Goal: Task Accomplishment & Management: Manage account settings

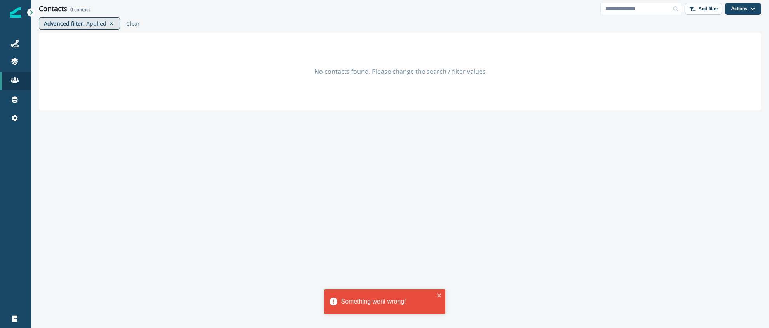
click at [91, 24] on p "Applied" at bounding box center [96, 23] width 20 height 8
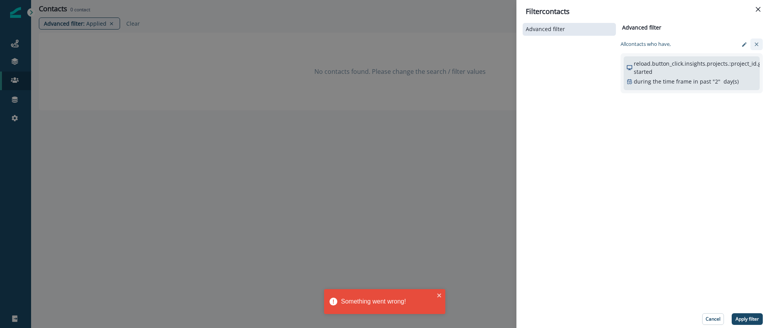
click at [756, 43] on icon "clear-filter" at bounding box center [756, 43] width 3 height 3
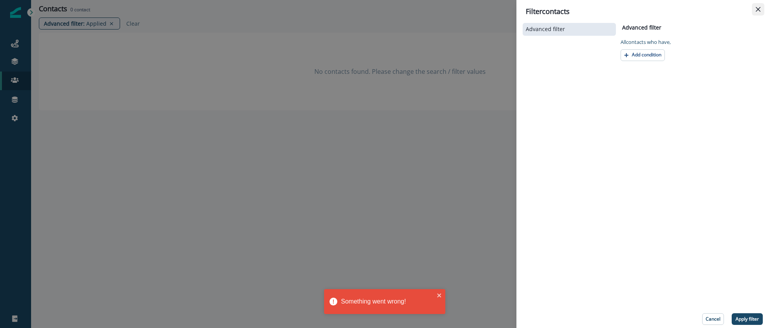
drag, startPoint x: 765, startPoint y: 11, endPoint x: 761, endPoint y: 10, distance: 4.3
click at [765, 11] on header "Filter contacts" at bounding box center [642, 9] width 253 height 18
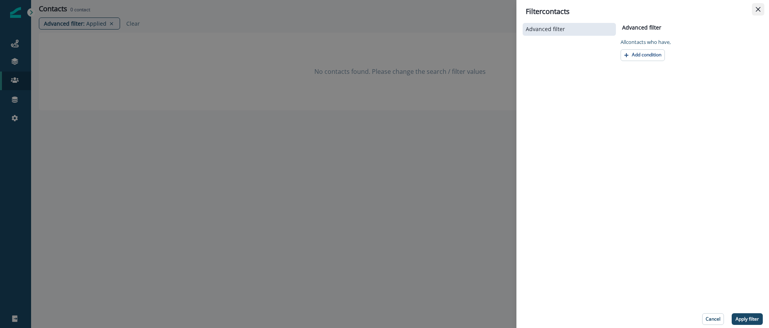
click at [758, 10] on icon "Close" at bounding box center [758, 9] width 5 height 5
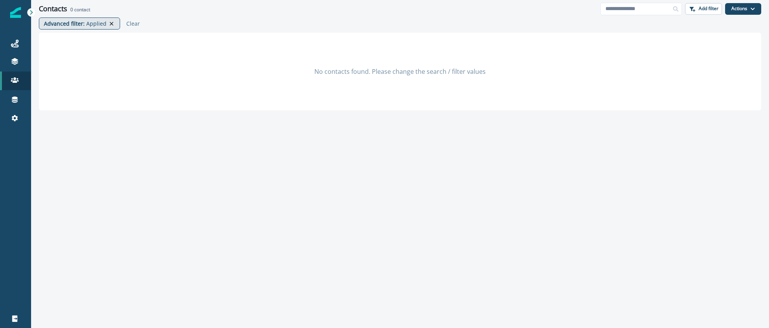
click at [110, 21] on icon at bounding box center [111, 24] width 7 height 6
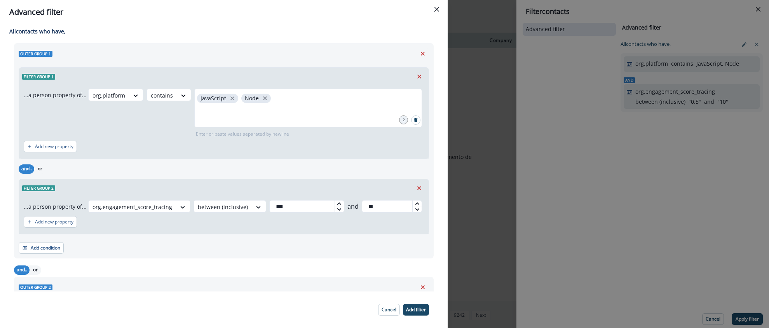
scroll to position [39, 0]
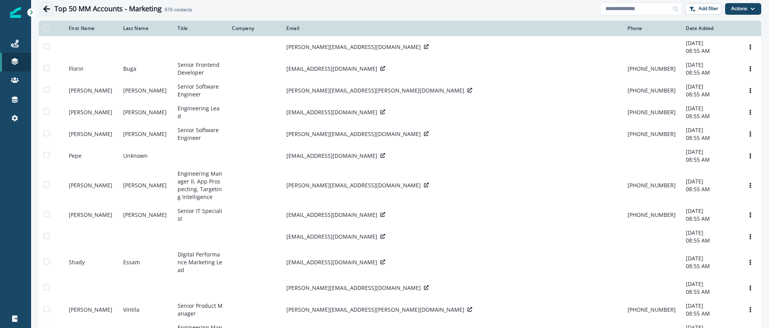
click at [43, 9] on icon "Go back" at bounding box center [46, 8] width 7 height 7
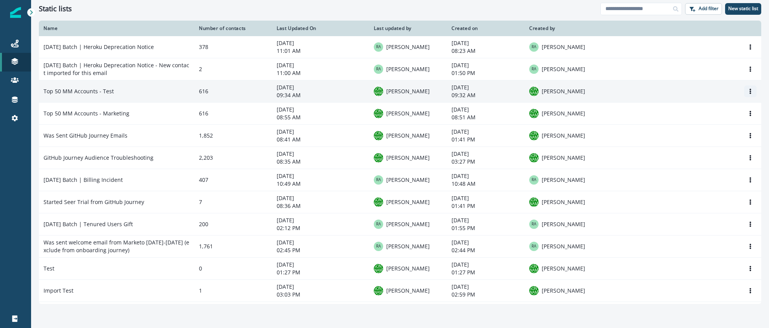
click at [750, 92] on icon "Options" at bounding box center [750, 91] width 5 height 5
click at [688, 120] on button "Delete" at bounding box center [713, 123] width 86 height 12
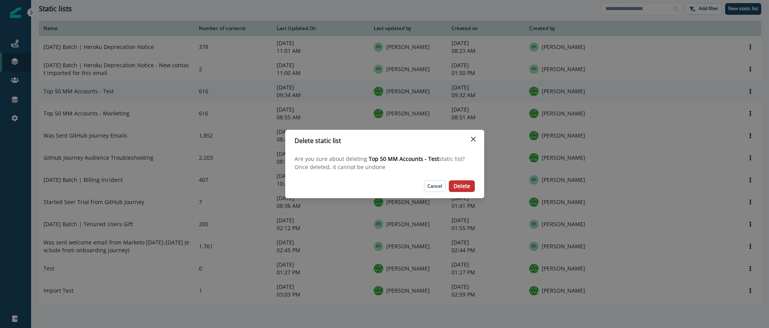
click at [461, 188] on p "Delete" at bounding box center [461, 186] width 17 height 7
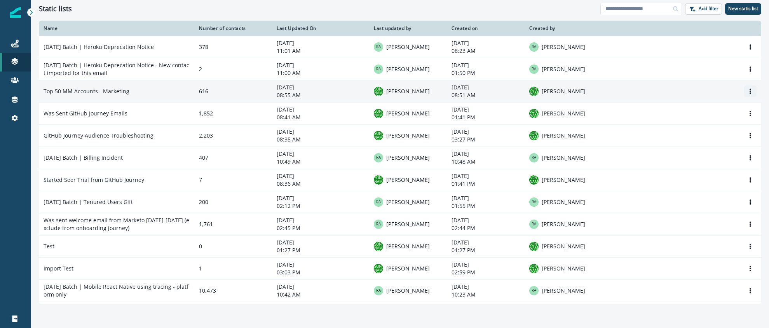
click at [752, 94] on icon "Options" at bounding box center [750, 91] width 5 height 5
click at [703, 121] on button "Delete" at bounding box center [713, 123] width 86 height 12
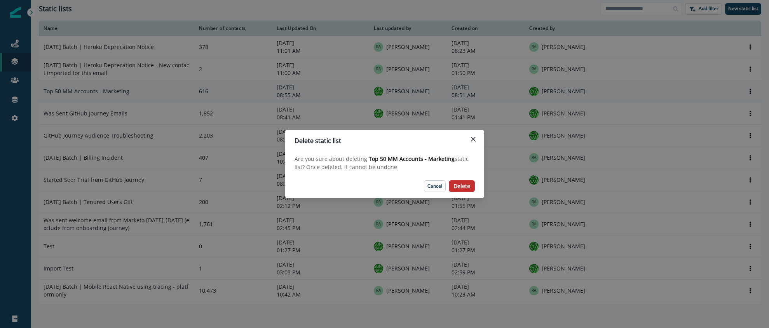
click at [462, 187] on p "Delete" at bounding box center [461, 186] width 17 height 7
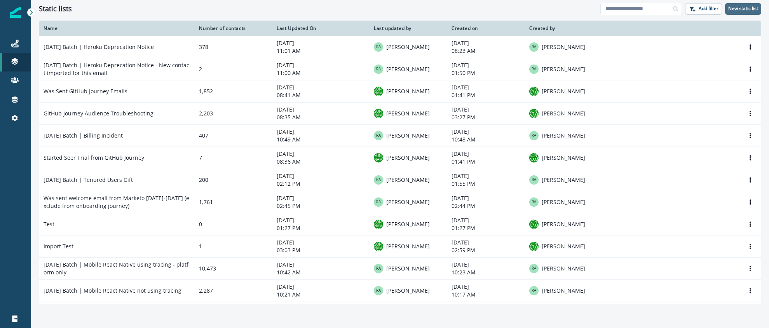
click at [736, 8] on p "New static list" at bounding box center [743, 8] width 30 height 5
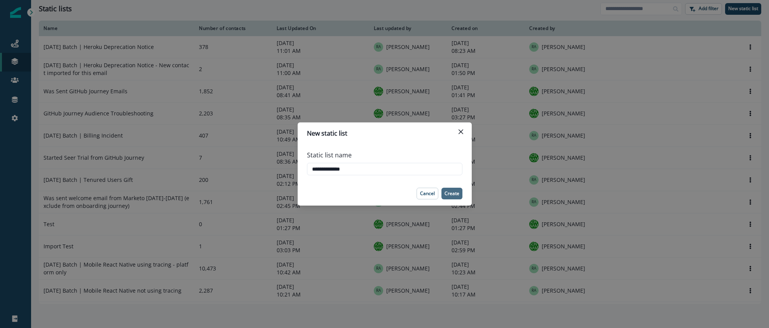
type input "**********"
click at [452, 192] on p "Create" at bounding box center [452, 193] width 15 height 5
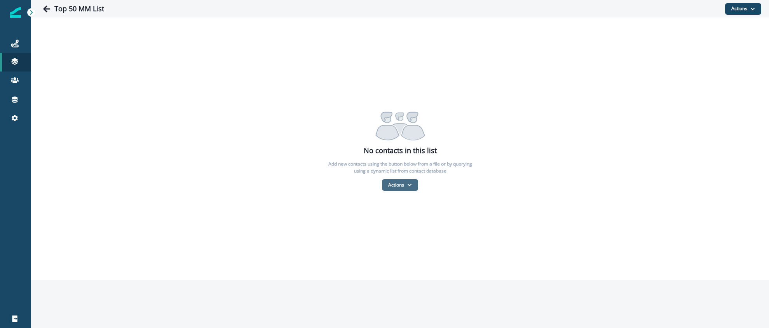
click at [408, 183] on icon "button" at bounding box center [409, 185] width 5 height 5
click at [409, 230] on button "From a dynamic list" at bounding box center [416, 231] width 69 height 13
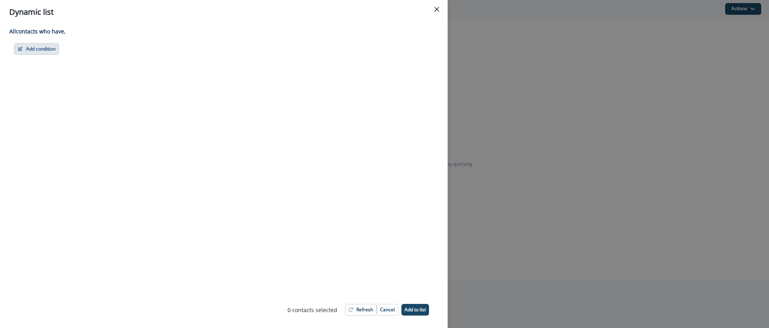
click at [31, 46] on button "Add condition" at bounding box center [36, 49] width 45 height 12
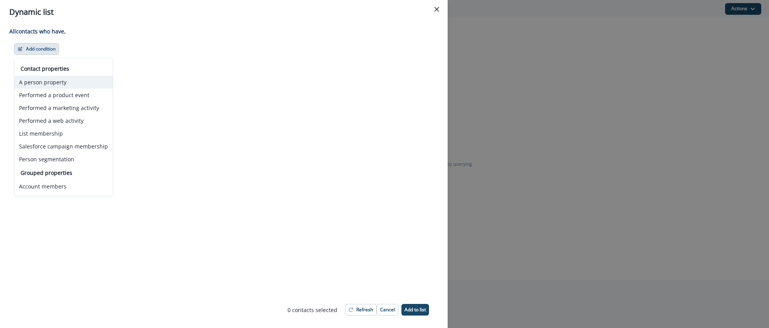
click at [50, 81] on button "A person property" at bounding box center [63, 82] width 98 height 13
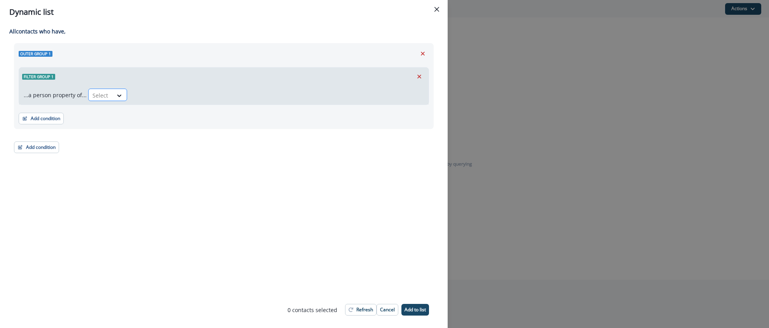
click at [117, 100] on div at bounding box center [120, 95] width 14 height 13
type input "********"
click at [104, 110] on div "org.slug" at bounding box center [108, 113] width 44 height 14
click at [151, 98] on div at bounding box center [147, 96] width 16 height 10
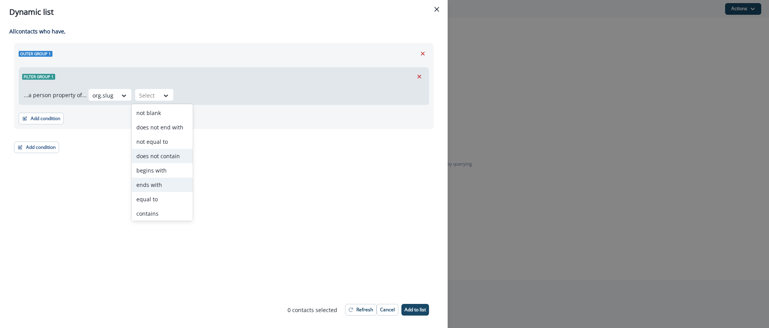
scroll to position [30, 0]
click at [152, 165] on div "equal to" at bounding box center [162, 169] width 61 height 14
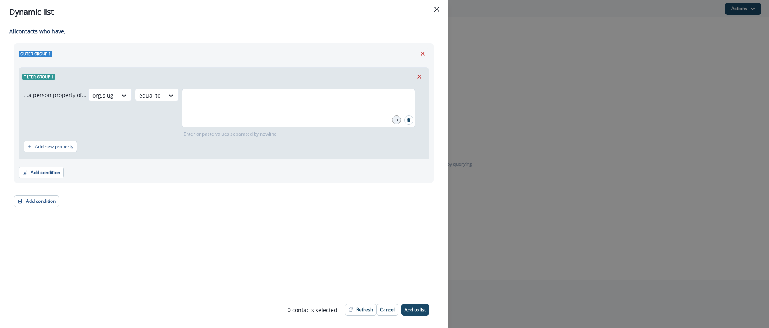
click at [215, 115] on div at bounding box center [298, 108] width 233 height 39
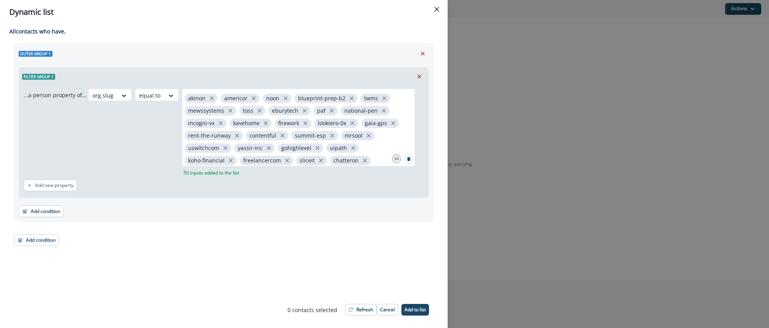
click at [166, 147] on div "org.slug equal to akinon americor noon blueprint-prep-b2 twms mewssystems toss …" at bounding box center [256, 133] width 336 height 88
click at [68, 184] on p "Add new property" at bounding box center [54, 185] width 38 height 5
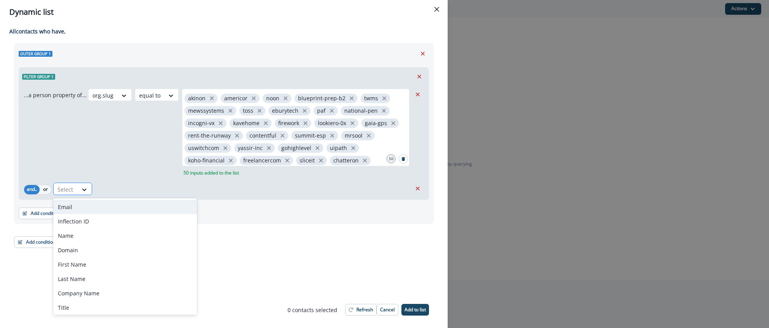
click at [77, 189] on div "Select" at bounding box center [66, 189] width 24 height 13
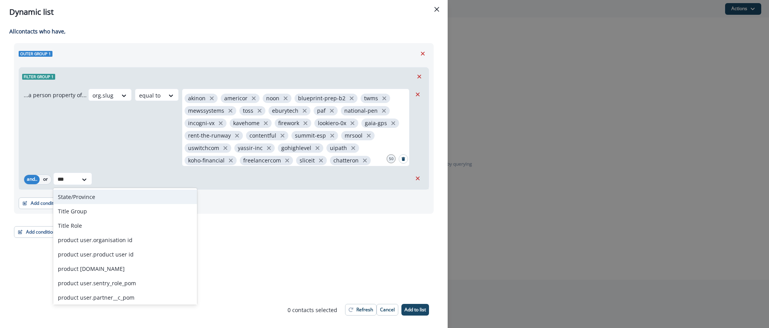
type input "****"
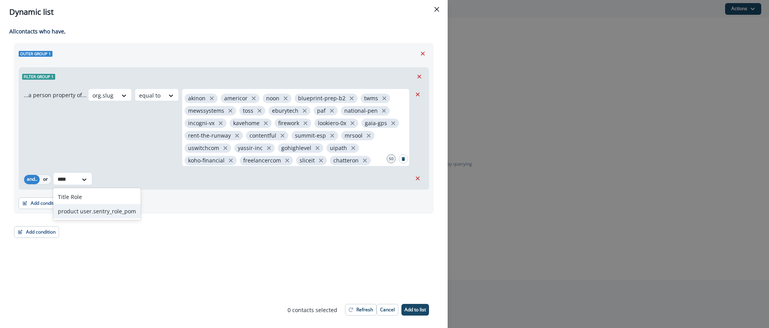
click at [92, 215] on div "product user.sentry_role_pom" at bounding box center [96, 211] width 87 height 14
click at [175, 180] on div at bounding box center [169, 179] width 16 height 10
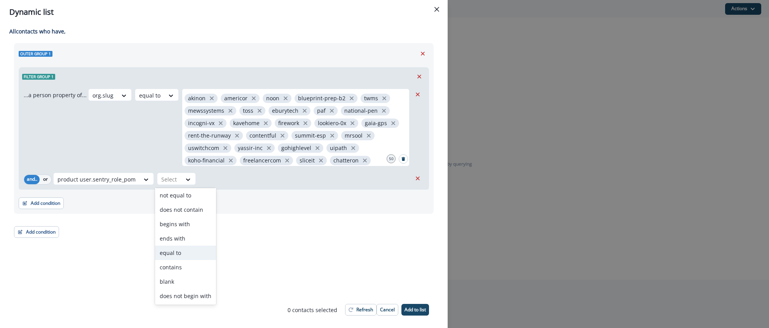
click at [180, 247] on div "equal to" at bounding box center [185, 253] width 61 height 14
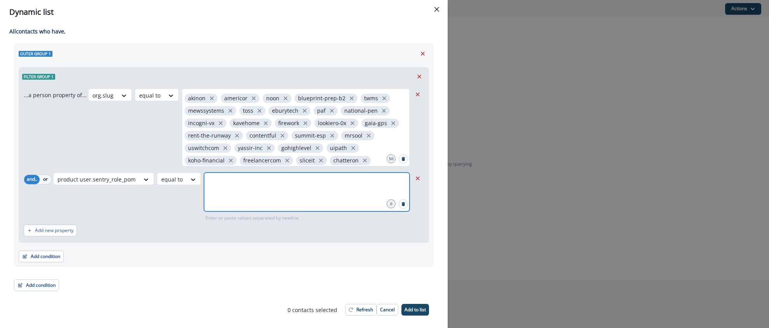
click at [223, 185] on input "text" at bounding box center [306, 182] width 203 height 16
type input "*****"
type input "*******"
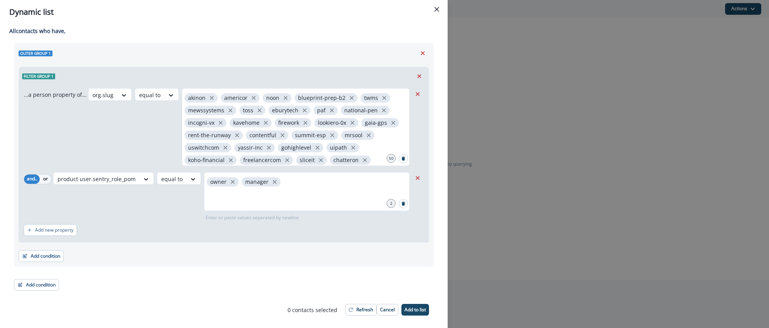
click at [249, 244] on div "Add condition Contact properties A person property Performed a product event Pe…" at bounding box center [224, 251] width 410 height 19
click at [352, 312] on button "Refresh" at bounding box center [360, 310] width 31 height 12
click at [56, 253] on button "Add condition" at bounding box center [41, 256] width 45 height 12
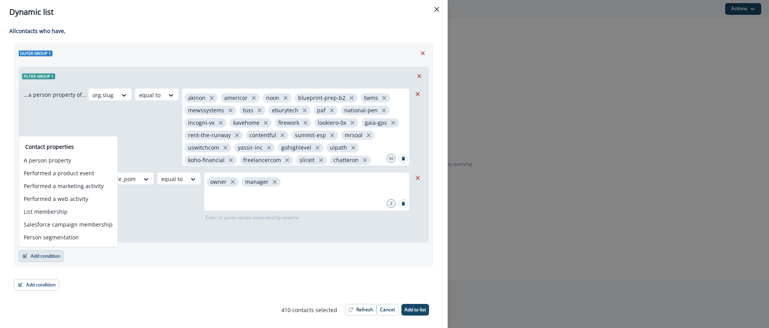
click at [139, 208] on div "product user.sentry_role_pom equal to owner manager 2 Enter or paste values sep…" at bounding box center [232, 196] width 358 height 49
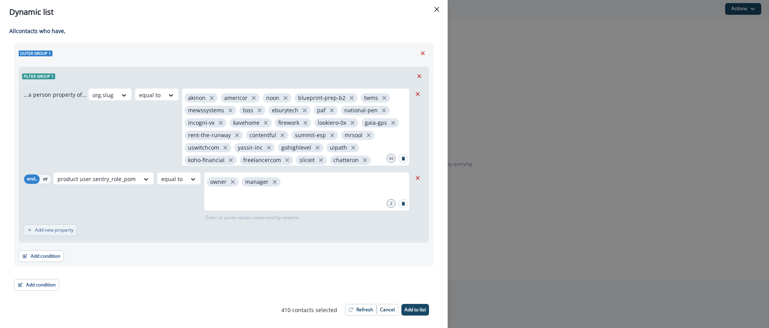
click at [56, 234] on button "Add new property" at bounding box center [50, 230] width 53 height 12
click at [87, 232] on icon at bounding box center [84, 234] width 7 height 8
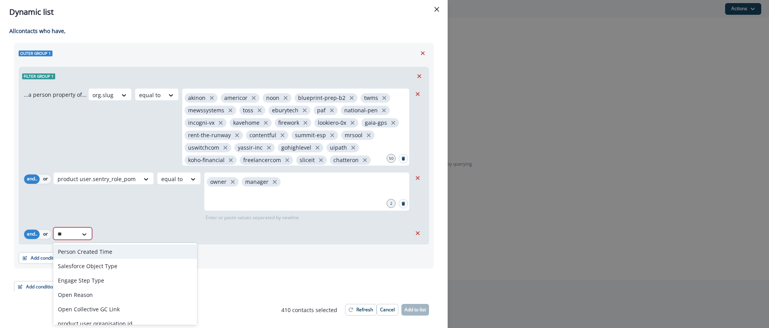
type input "*"
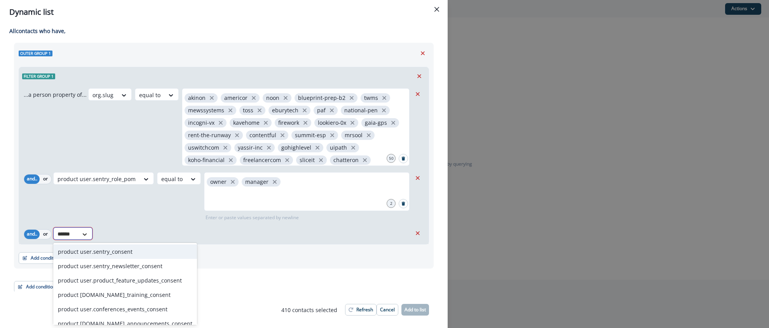
type input "*******"
click at [92, 249] on div "product user.sentry_consent" at bounding box center [125, 251] width 144 height 14
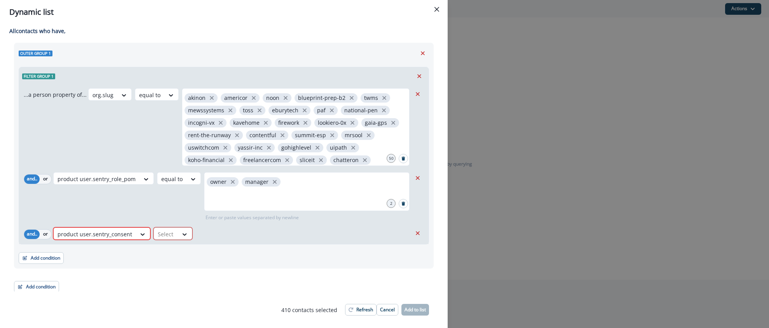
click at [169, 237] on div at bounding box center [166, 234] width 16 height 10
click at [169, 250] on div "true" at bounding box center [171, 251] width 39 height 14
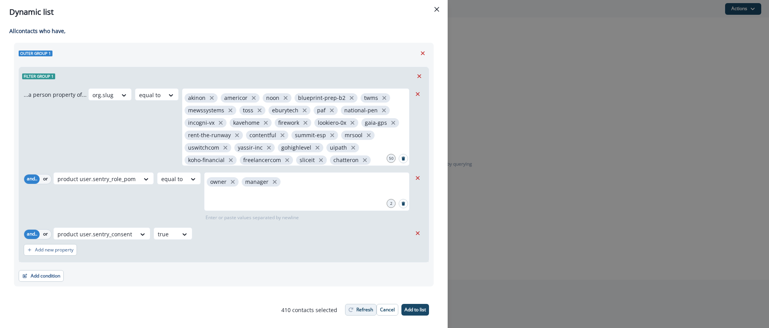
click at [362, 310] on p "Refresh" at bounding box center [364, 309] width 17 height 5
click at [168, 233] on div at bounding box center [166, 234] width 16 height 10
click at [168, 261] on div "false" at bounding box center [171, 266] width 39 height 14
click at [353, 310] on icon "button" at bounding box center [351, 309] width 5 height 5
click at [417, 236] on icon "Remove" at bounding box center [417, 233] width 7 height 7
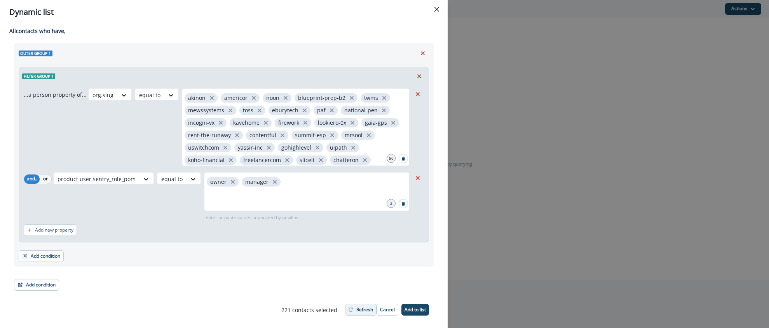
click at [352, 305] on button "Refresh" at bounding box center [360, 310] width 31 height 12
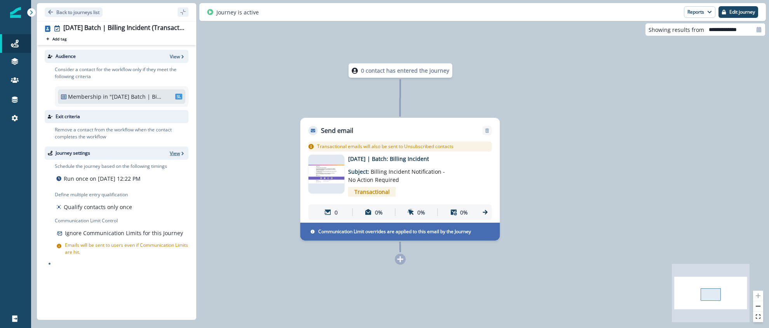
click at [175, 155] on p "View" at bounding box center [175, 153] width 10 height 7
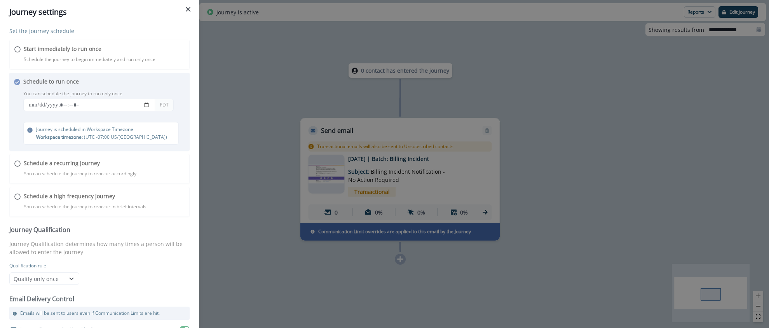
scroll to position [11, 0]
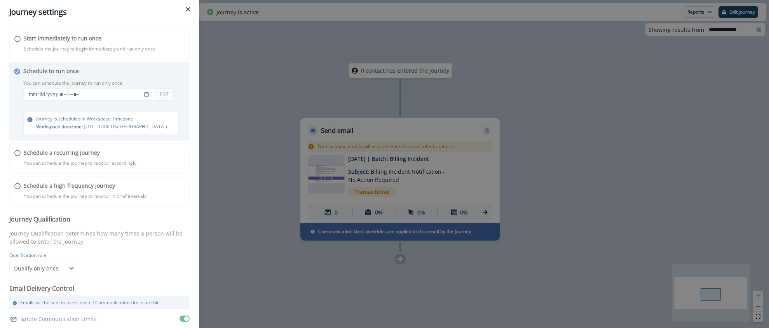
drag, startPoint x: 265, startPoint y: 128, endPoint x: 269, endPoint y: 128, distance: 4.3
click at [265, 128] on div "Journey settings Set the journey schedule Start immediately to run once Schedul…" at bounding box center [384, 164] width 769 height 328
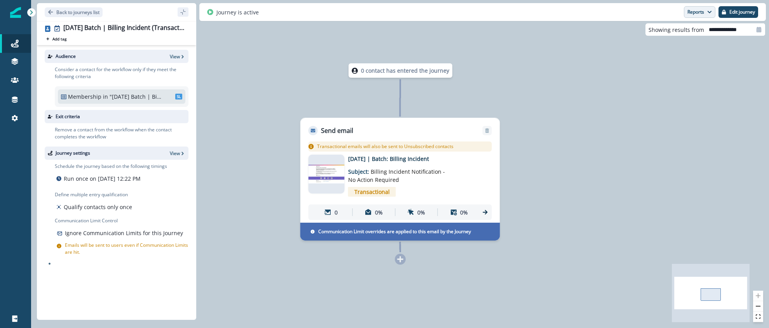
click at [710, 12] on icon "button" at bounding box center [709, 12] width 5 height 5
click at [674, 35] on p "Email Report" at bounding box center [658, 31] width 38 height 9
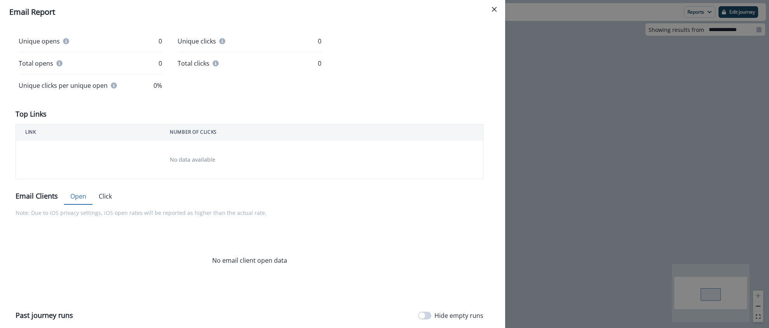
scroll to position [240, 0]
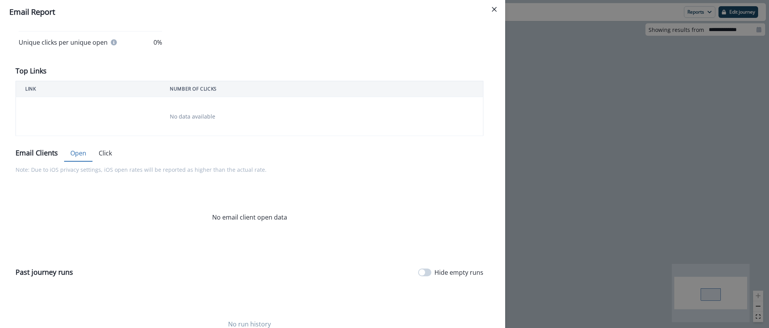
drag, startPoint x: 110, startPoint y: 147, endPoint x: 110, endPoint y: 151, distance: 4.0
click at [109, 147] on button "Click" at bounding box center [105, 153] width 26 height 16
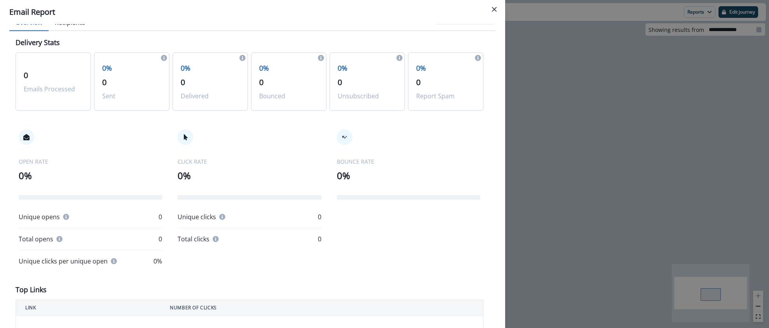
scroll to position [0, 0]
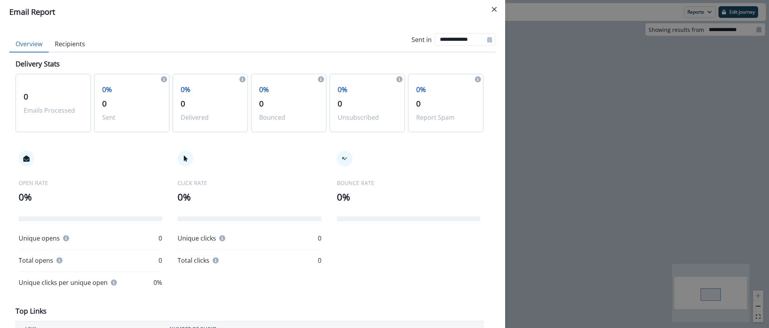
click at [489, 40] on icon at bounding box center [489, 39] width 5 height 5
select select "*"
select select "****"
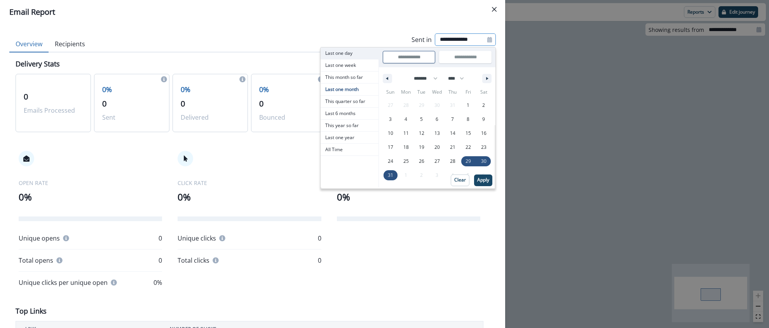
click at [339, 54] on span "Last one day" at bounding box center [350, 53] width 58 height 12
type input "**********"
select select "*"
click at [489, 181] on p "Apply" at bounding box center [483, 179] width 12 height 5
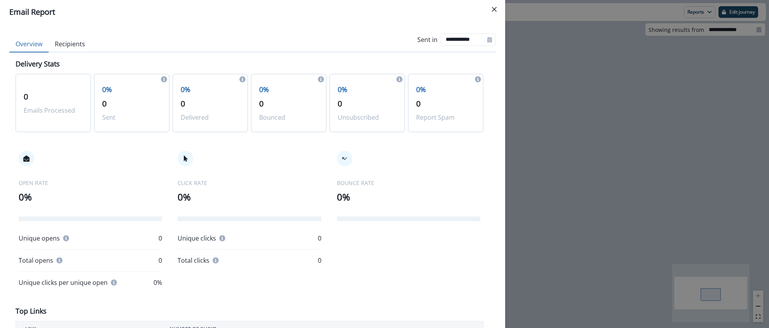
click at [497, 10] on button "Close" at bounding box center [494, 9] width 12 height 12
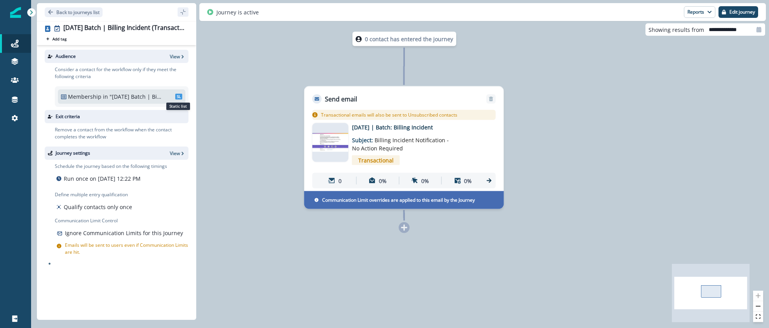
click at [175, 97] on span "SL" at bounding box center [178, 97] width 7 height 6
click at [111, 97] on p ""[DATE] Batch | Billing Incident"" at bounding box center [136, 96] width 52 height 8
click at [179, 53] on p "View" at bounding box center [175, 56] width 10 height 7
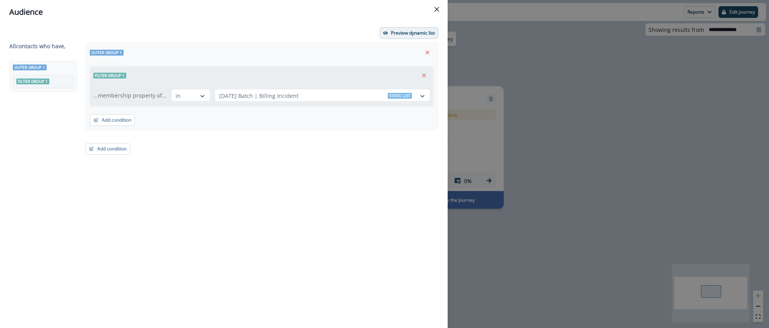
click at [402, 35] on p "Preview dynamic list" at bounding box center [413, 32] width 44 height 5
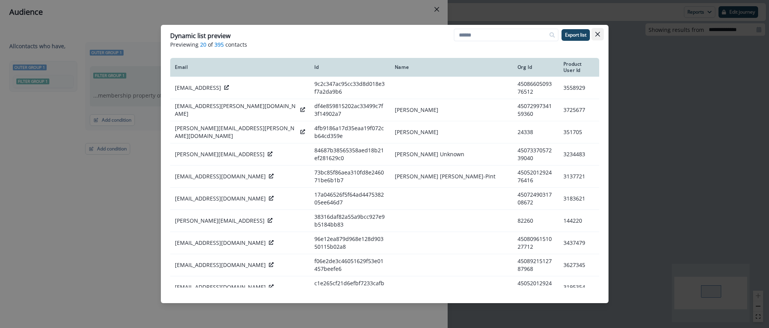
click at [597, 35] on icon "Close" at bounding box center [597, 34] width 5 height 5
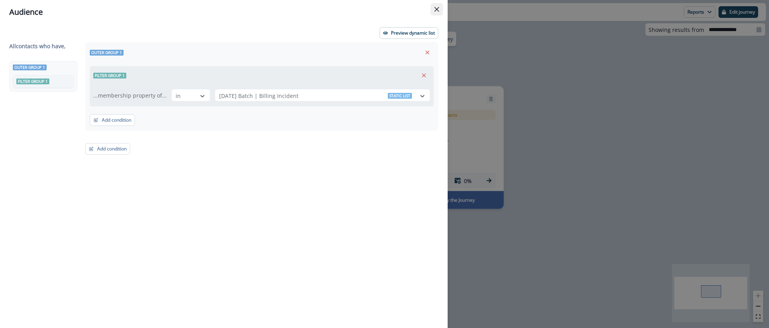
click at [438, 11] on icon "Close" at bounding box center [436, 9] width 5 height 5
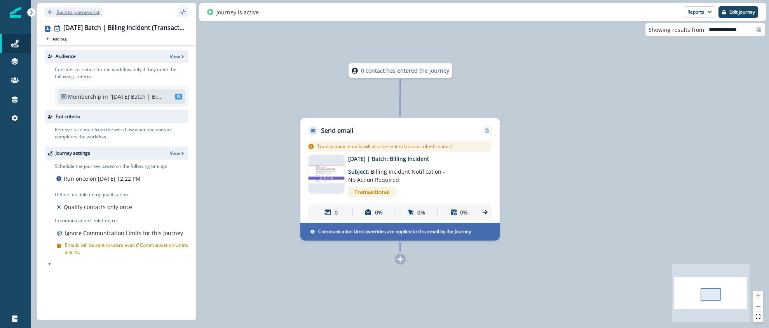
click at [71, 14] on p "Back to journeys list" at bounding box center [77, 12] width 43 height 7
click at [78, 13] on p "Back to journeys list" at bounding box center [77, 12] width 43 height 7
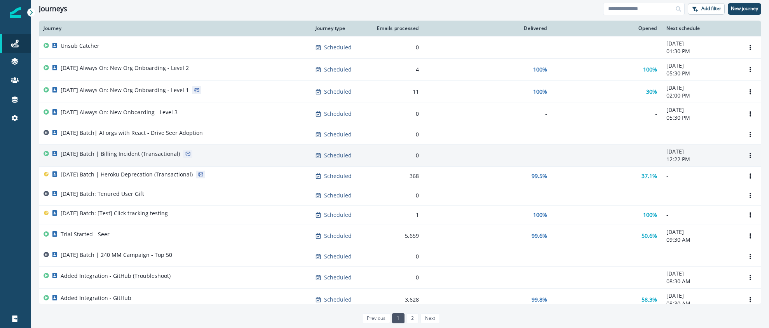
click at [82, 152] on p "[DATE] Batch | Billing Incident (Transactional)" at bounding box center [120, 154] width 119 height 8
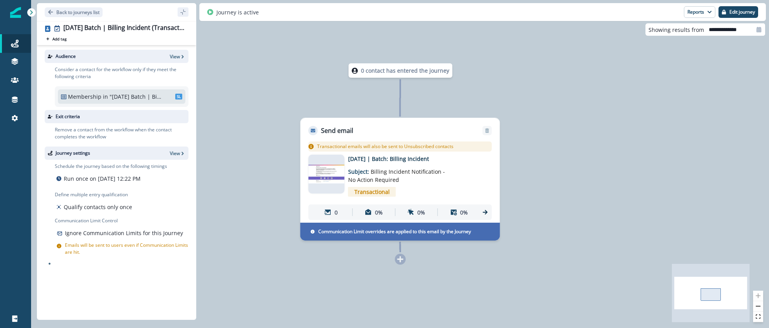
click at [181, 11] on icon "sidebar collapse toggle" at bounding box center [183, 12] width 6 height 6
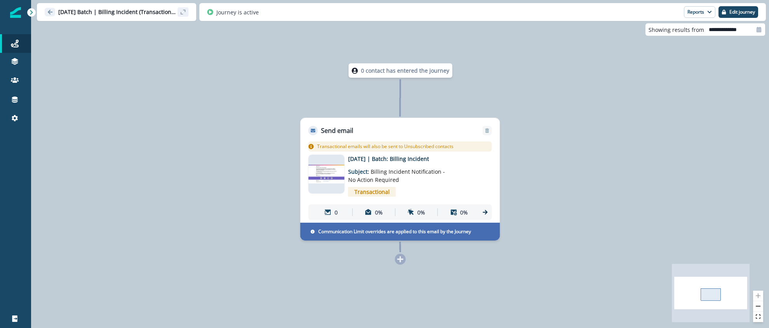
click at [181, 11] on icon "sidebar collapse toggle" at bounding box center [183, 12] width 6 height 6
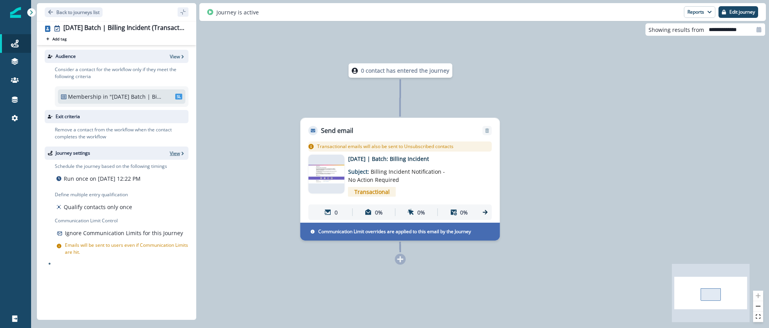
click at [182, 153] on icon "button" at bounding box center [182, 153] width 5 height 5
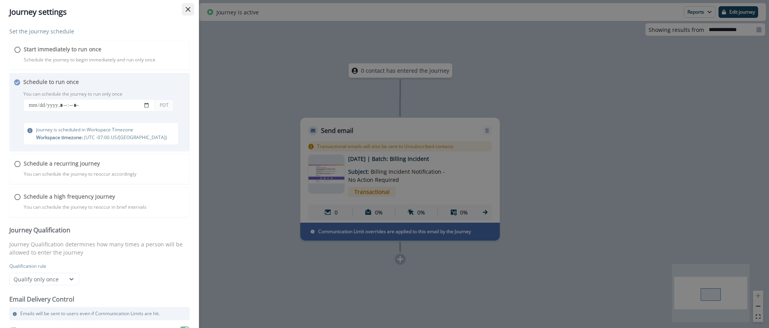
click at [192, 9] on button "Close" at bounding box center [188, 9] width 12 height 12
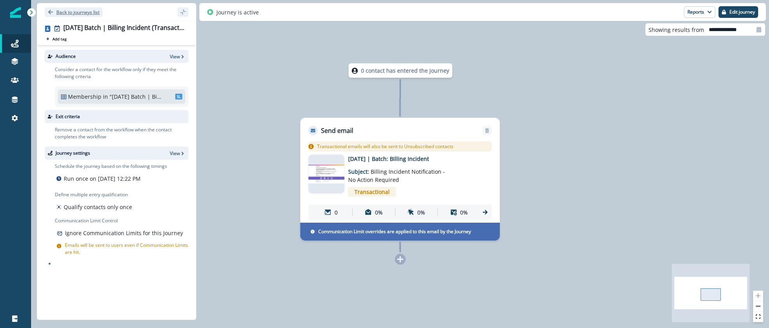
click at [80, 12] on p "Back to journeys list" at bounding box center [77, 12] width 43 height 7
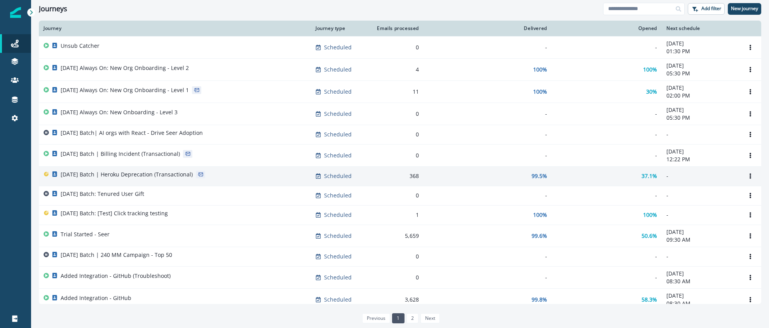
click at [89, 173] on p "[DATE] Batch | Heroku Deprecation (Transactional)" at bounding box center [127, 175] width 132 height 8
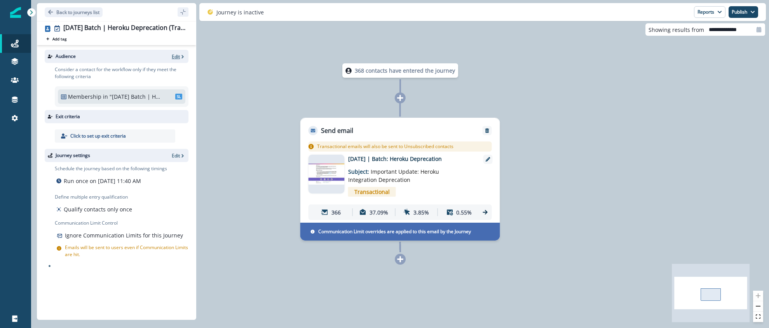
click at [178, 58] on p "Edit" at bounding box center [176, 56] width 8 height 7
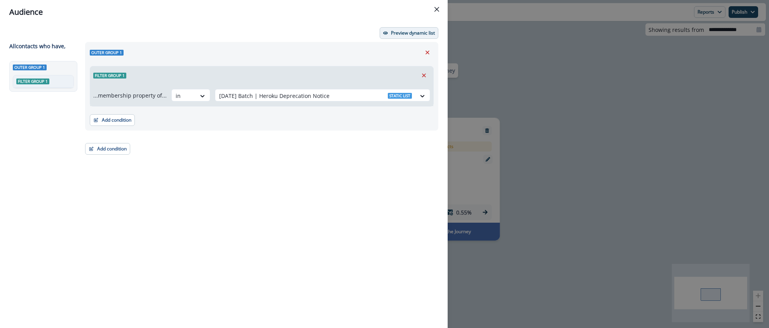
click at [410, 37] on button "Preview dynamic list" at bounding box center [409, 33] width 59 height 12
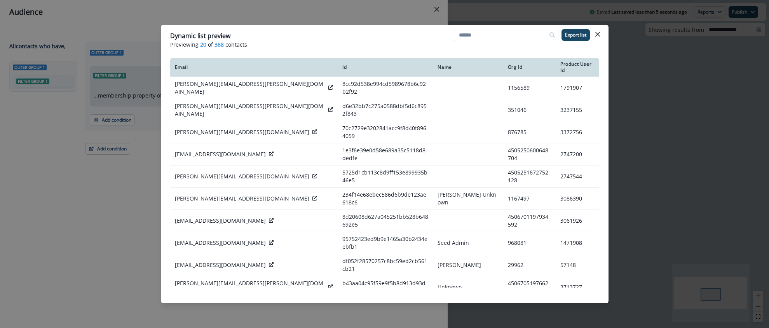
click at [597, 34] on icon "Close" at bounding box center [597, 34] width 5 height 5
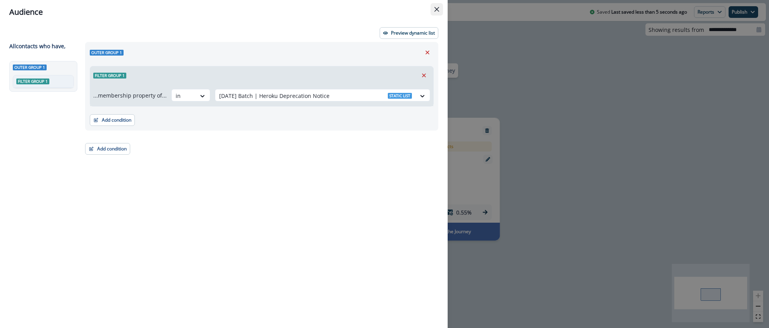
click at [436, 9] on icon "Close" at bounding box center [436, 9] width 5 height 5
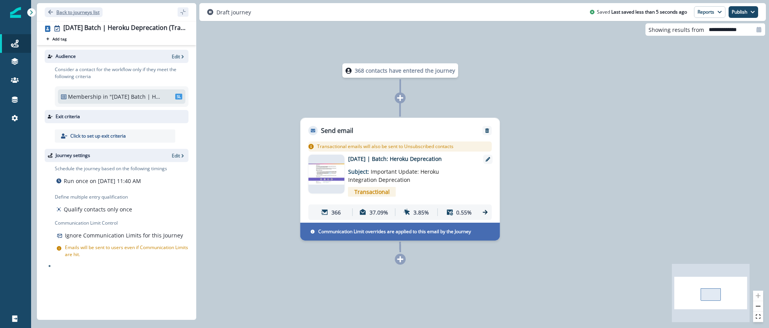
click at [66, 13] on p "Back to journeys list" at bounding box center [77, 12] width 43 height 7
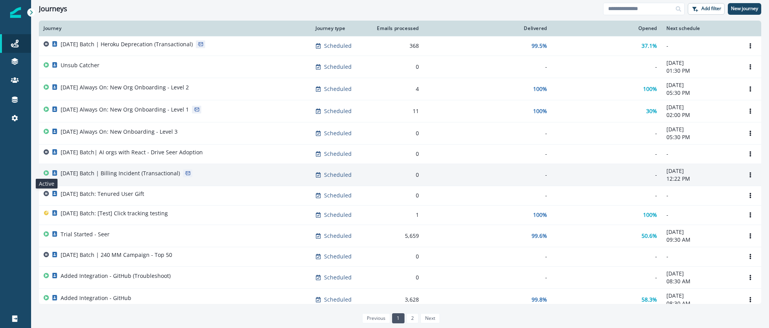
click at [47, 172] on icon at bounding box center [46, 172] width 5 height 5
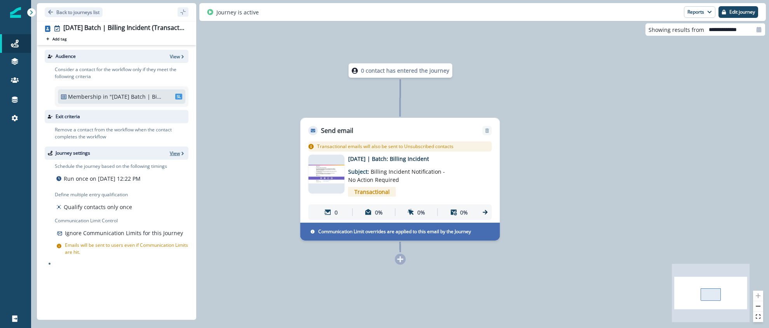
click at [178, 153] on p "View" at bounding box center [175, 153] width 10 height 7
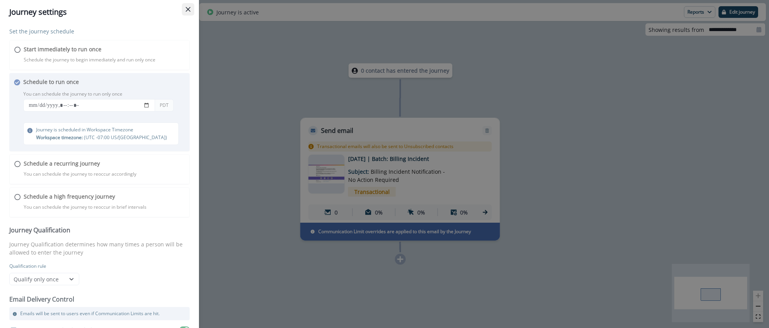
click at [186, 13] on button "Close" at bounding box center [188, 9] width 12 height 12
